Goal: Information Seeking & Learning: Understand process/instructions

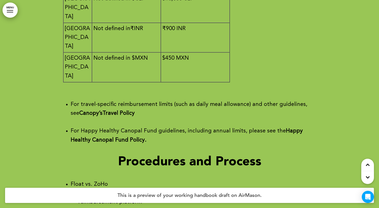
scroll to position [21368, 0]
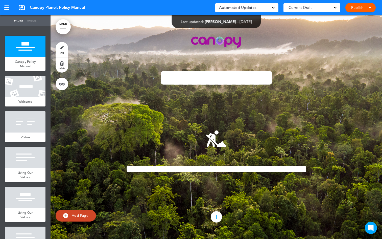
click at [61, 26] on link "MENU" at bounding box center [63, 26] width 15 height 15
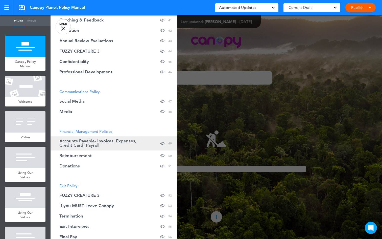
scroll to position [507, 0]
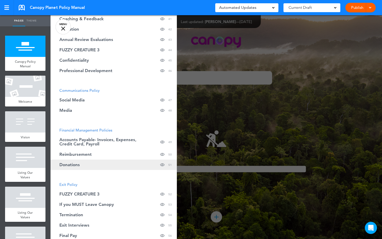
click at [79, 166] on span "Donations" at bounding box center [69, 165] width 20 height 4
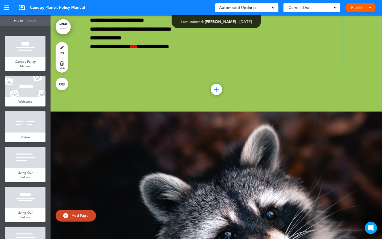
scroll to position [22395, 0]
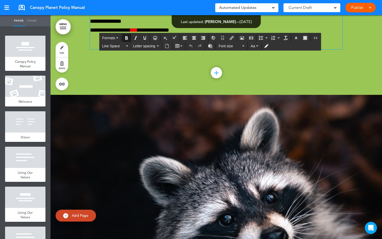
drag, startPoint x: 275, startPoint y: 126, endPoint x: 252, endPoint y: 127, distance: 23.5
click at [296, 37] on icon "button" at bounding box center [296, 38] width 4 height 4
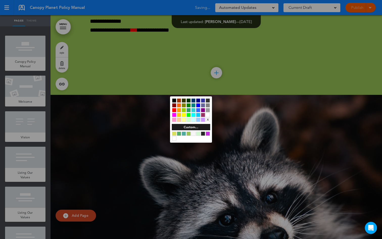
click at [179, 106] on div at bounding box center [179, 105] width 4 height 4
click at [277, 93] on div at bounding box center [191, 119] width 382 height 239
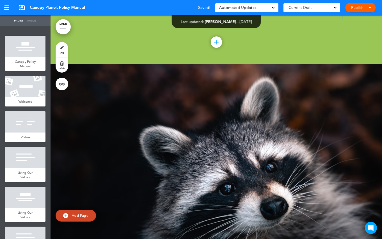
scroll to position [22427, 0]
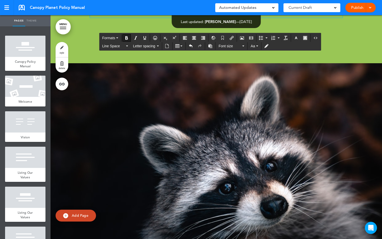
drag, startPoint x: 139, startPoint y: 76, endPoint x: 120, endPoint y: 77, distance: 19.0
click at [296, 36] on icon "button" at bounding box center [296, 38] width 4 height 4
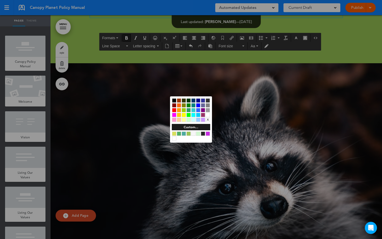
click at [189, 105] on div at bounding box center [189, 105] width 4 height 4
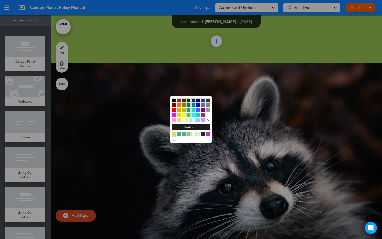
click at [190, 105] on div at bounding box center [189, 105] width 4 height 4
click at [231, 79] on div at bounding box center [191, 119] width 382 height 239
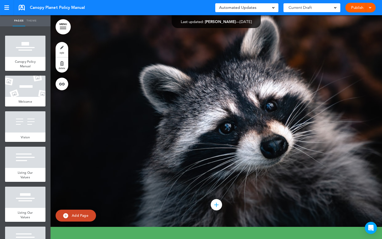
scroll to position [22515, 0]
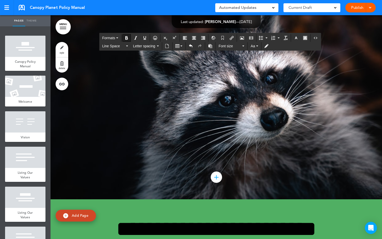
drag, startPoint x: 213, startPoint y: 104, endPoint x: 196, endPoint y: 105, distance: 17.7
click at [296, 37] on icon "button" at bounding box center [296, 38] width 4 height 4
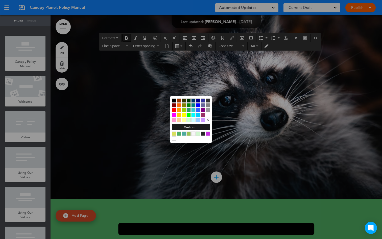
click at [188, 106] on div at bounding box center [189, 105] width 4 height 4
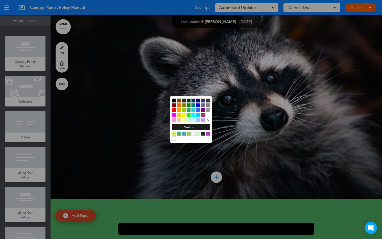
click at [253, 79] on div at bounding box center [191, 119] width 382 height 239
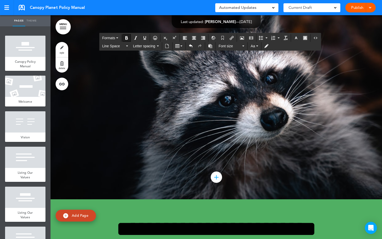
drag, startPoint x: 213, startPoint y: 103, endPoint x: 196, endPoint y: 106, distance: 17.5
click at [295, 38] on icon "button" at bounding box center [296, 38] width 4 height 4
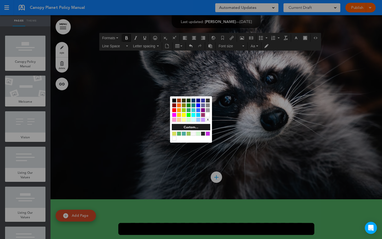
click at [189, 105] on div at bounding box center [189, 105] width 4 height 4
click at [246, 90] on div at bounding box center [191, 119] width 382 height 239
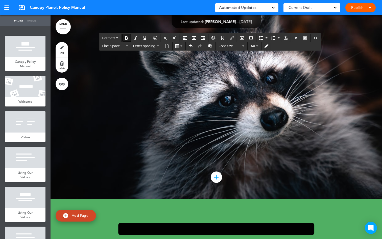
drag, startPoint x: 213, startPoint y: 103, endPoint x: 196, endPoint y: 105, distance: 17.8
click at [297, 39] on icon "button" at bounding box center [296, 38] width 4 height 4
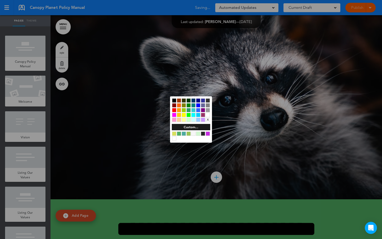
click at [296, 37] on div at bounding box center [191, 119] width 382 height 239
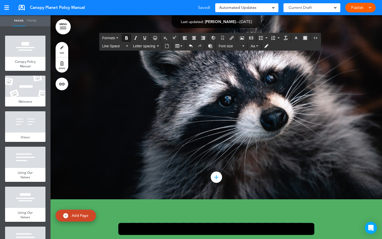
drag, startPoint x: 212, startPoint y: 104, endPoint x: 194, endPoint y: 104, distance: 18.2
click at [297, 37] on icon "button" at bounding box center [296, 38] width 4 height 4
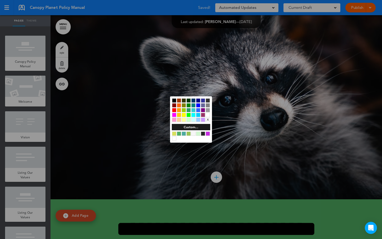
click at [190, 106] on div at bounding box center [189, 105] width 4 height 4
click at [189, 106] on div at bounding box center [189, 105] width 4 height 4
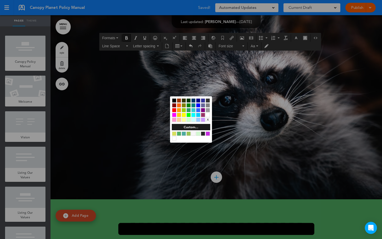
click at [228, 92] on div at bounding box center [191, 119] width 382 height 239
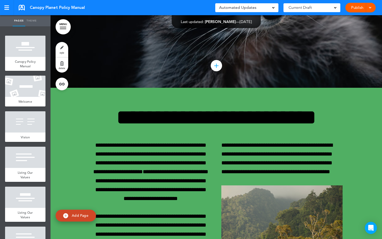
scroll to position [22653, 0]
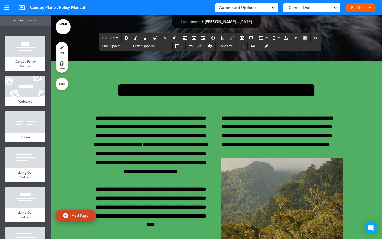
drag, startPoint x: 152, startPoint y: 117, endPoint x: 134, endPoint y: 118, distance: 18.2
click at [295, 38] on icon "button" at bounding box center [296, 38] width 4 height 4
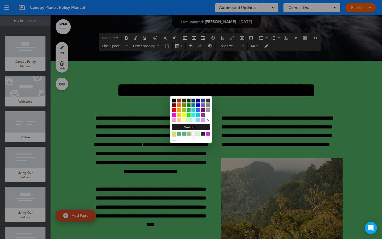
click at [188, 105] on div at bounding box center [189, 105] width 4 height 4
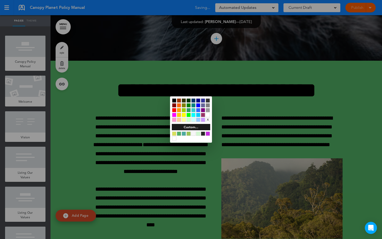
click at [188, 105] on div at bounding box center [189, 105] width 4 height 4
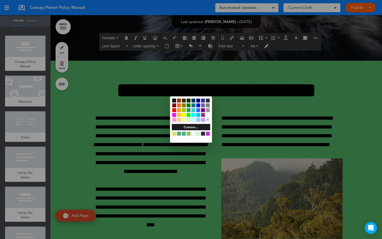
click at [128, 38] on div at bounding box center [191, 119] width 382 height 239
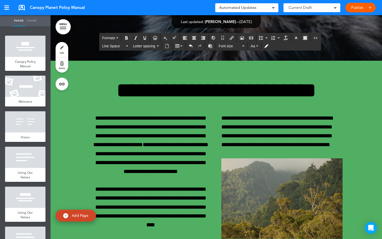
drag, startPoint x: 151, startPoint y: 115, endPoint x: 133, endPoint y: 117, distance: 17.8
click at [128, 37] on icon "Bold" at bounding box center [127, 38] width 4 height 4
drag, startPoint x: 112, startPoint y: 136, endPoint x: 88, endPoint y: 135, distance: 24.3
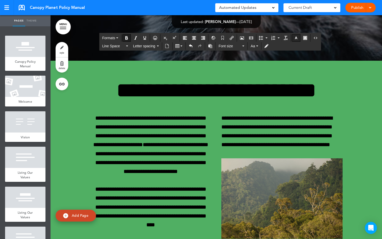
click at [295, 37] on icon "button" at bounding box center [296, 38] width 4 height 4
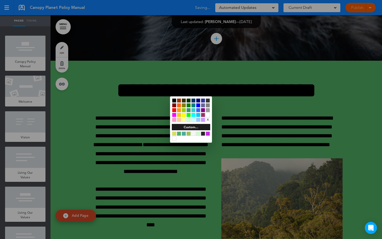
click at [178, 105] on div at bounding box center [179, 105] width 4 height 4
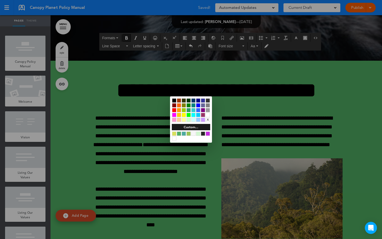
click at [144, 147] on div at bounding box center [191, 119] width 382 height 239
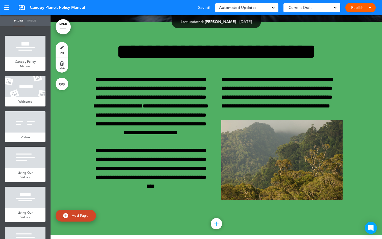
scroll to position [22721, 0]
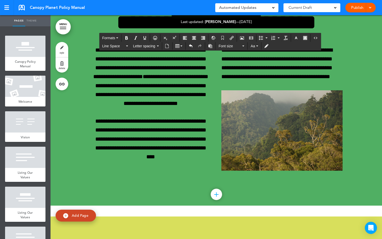
drag, startPoint x: 154, startPoint y: 119, endPoint x: 134, endPoint y: 119, distance: 20.7
click at [296, 38] on icon "button" at bounding box center [296, 38] width 4 height 4
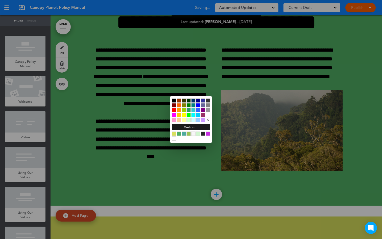
click at [180, 105] on div at bounding box center [179, 105] width 4 height 4
click at [128, 37] on div at bounding box center [191, 119] width 382 height 239
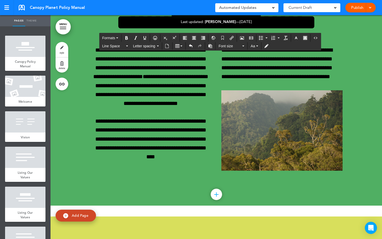
drag, startPoint x: 156, startPoint y: 119, endPoint x: 133, endPoint y: 120, distance: 23.1
click at [126, 38] on icon "Bold" at bounding box center [127, 38] width 4 height 4
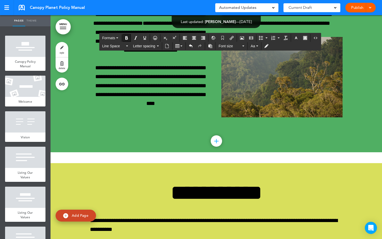
scroll to position [22774, 0]
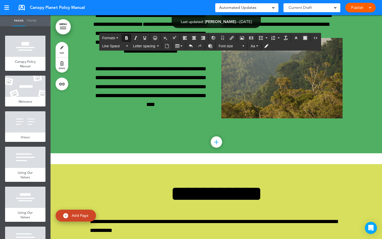
drag, startPoint x: 99, startPoint y: 84, endPoint x: 89, endPoint y: 84, distance: 10.1
click at [298, 38] on icon "button" at bounding box center [296, 38] width 4 height 4
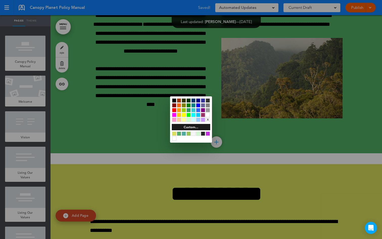
click at [175, 110] on div at bounding box center [174, 110] width 4 height 4
click at [144, 135] on div at bounding box center [191, 119] width 382 height 239
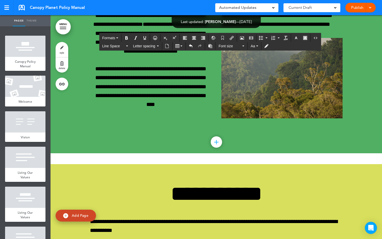
drag, startPoint x: 144, startPoint y: 148, endPoint x: 133, endPoint y: 148, distance: 11.4
click at [296, 39] on icon "button" at bounding box center [296, 38] width 4 height 4
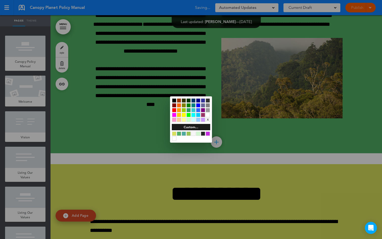
click at [178, 104] on div at bounding box center [179, 105] width 4 height 4
click at [179, 104] on div at bounding box center [179, 105] width 4 height 4
click at [175, 109] on div at bounding box center [174, 110] width 4 height 4
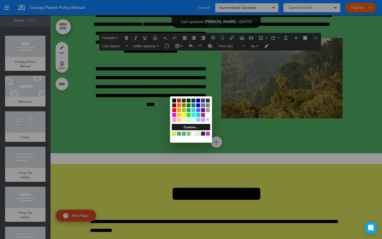
click at [130, 40] on div at bounding box center [191, 119] width 382 height 239
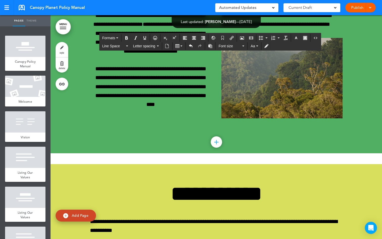
drag, startPoint x: 144, startPoint y: 148, endPoint x: 133, endPoint y: 148, distance: 11.1
click at [126, 39] on icon "Bold" at bounding box center [127, 38] width 4 height 4
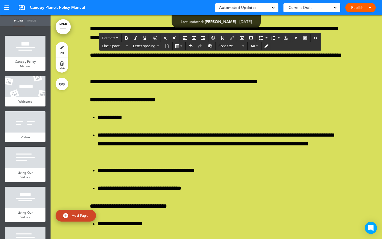
scroll to position [22970, 0]
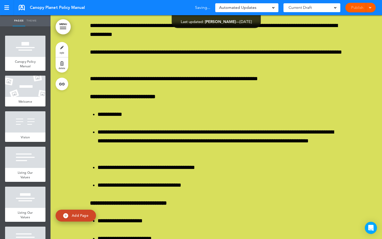
click at [371, 7] on span at bounding box center [370, 7] width 3 height 3
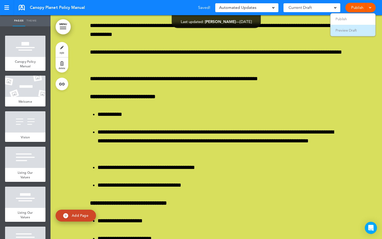
click at [356, 29] on span "Preview Draft" at bounding box center [346, 30] width 21 height 5
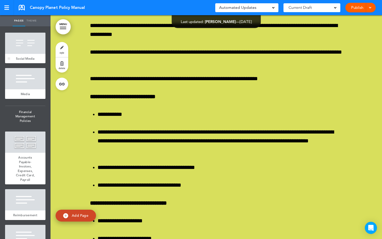
scroll to position [1965, 0]
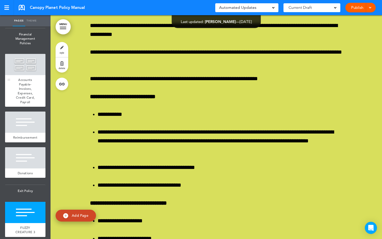
click at [25, 107] on div "Accounts Payable- Invoices, Expenses, Credit Card, Payroll" at bounding box center [25, 91] width 40 height 32
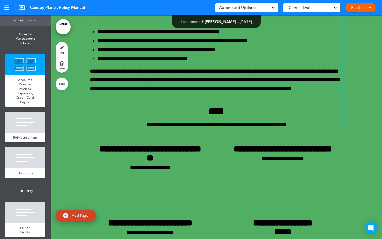
scroll to position [18687, 0]
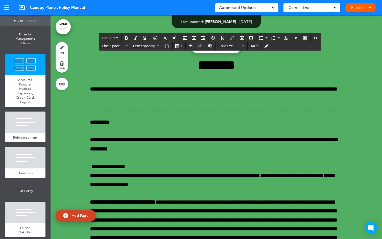
scroll to position [18993, 0]
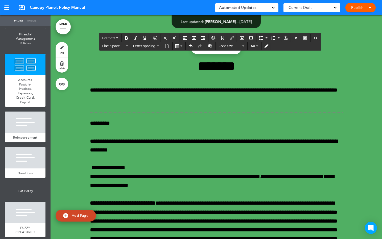
scroll to position [19010, 0]
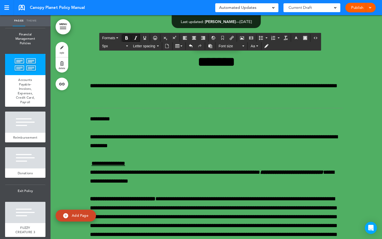
click at [157, 45] on button "Letter spacing" at bounding box center [146, 45] width 30 height 7
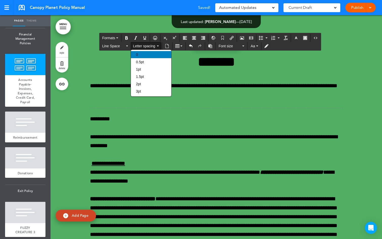
click at [152, 53] on div "0" at bounding box center [151, 54] width 40 height 7
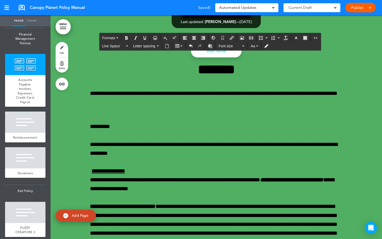
scroll to position [19036, 0]
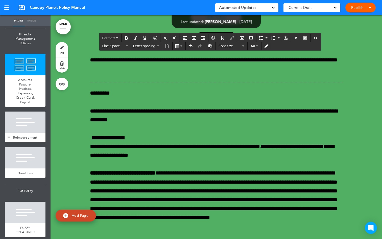
click at [19, 140] on span "Reimbursement" at bounding box center [25, 137] width 24 height 4
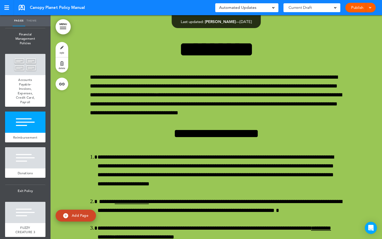
scroll to position [21559, 0]
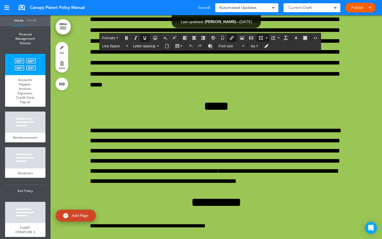
scroll to position [19833, 0]
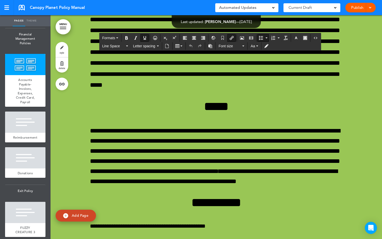
scroll to position [19833, 0]
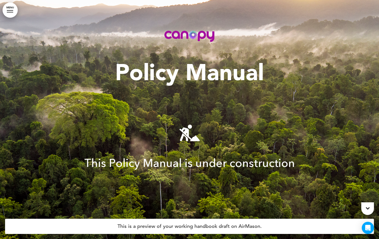
click at [9, 11] on link "MENU" at bounding box center [10, 10] width 15 height 15
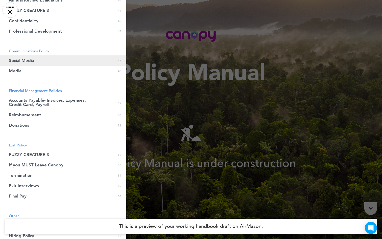
scroll to position [592, 0]
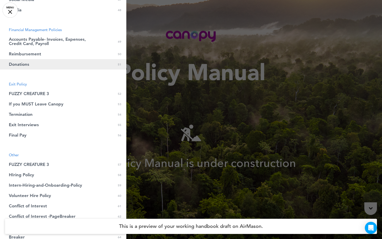
click at [30, 68] on link "Donations 0 51" at bounding box center [63, 64] width 126 height 10
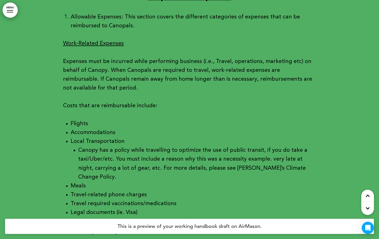
scroll to position [19437, 0]
